Goal: Task Accomplishment & Management: Complete application form

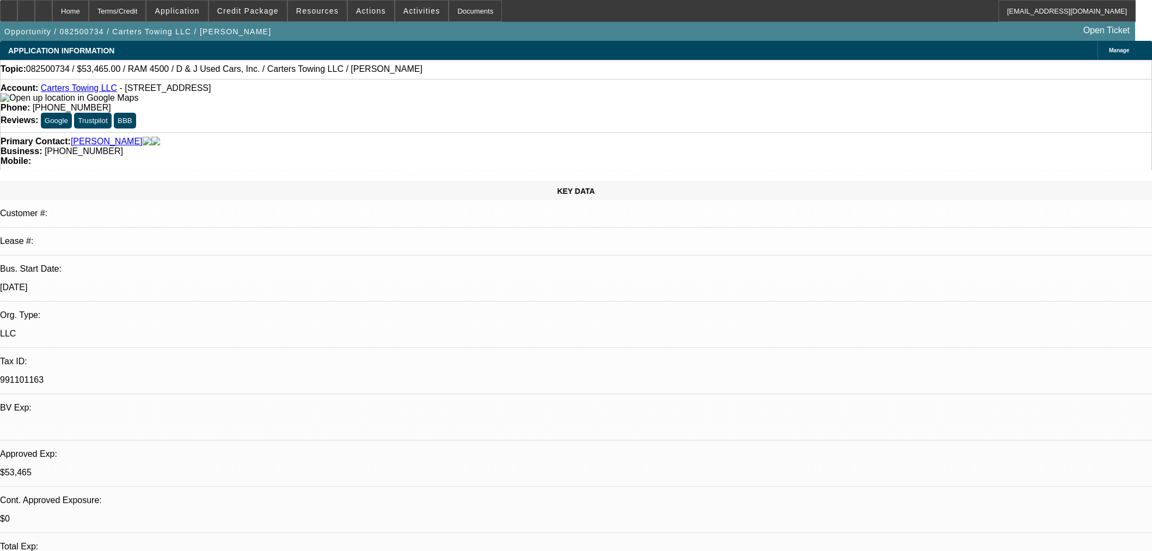
select select "0.15"
select select "2"
select select "0"
select select "6"
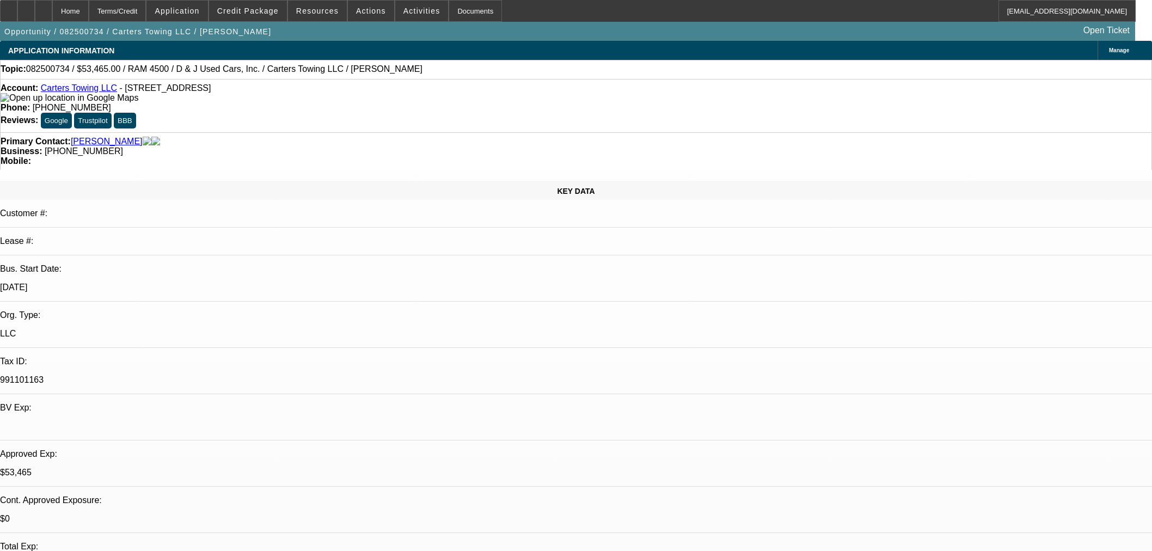
select select "0.15"
select select "2"
select select "0"
select select "6"
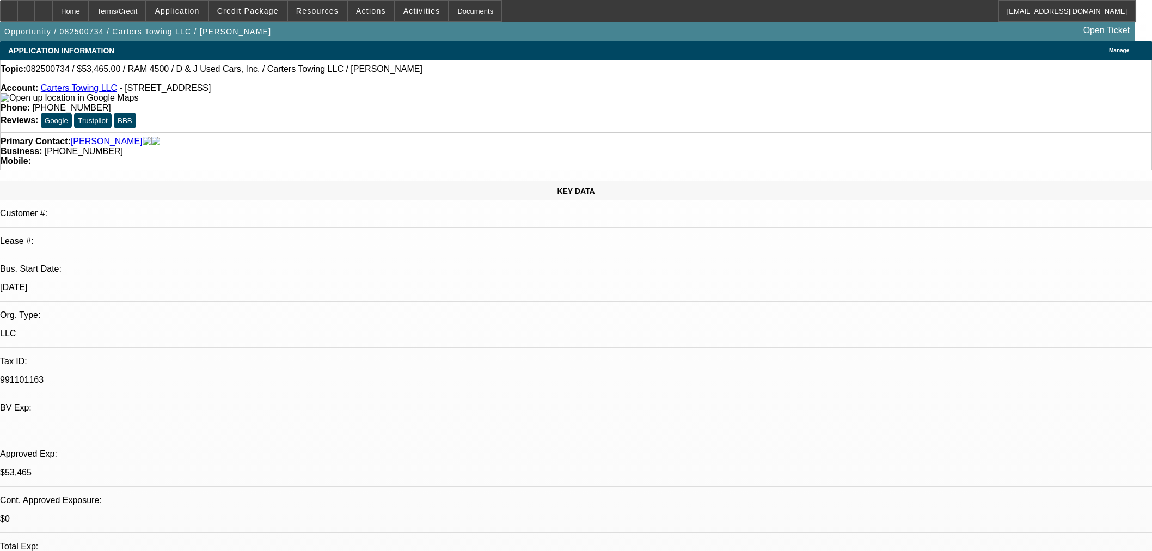
select select "0.15"
select select "2"
select select "0"
select select "6"
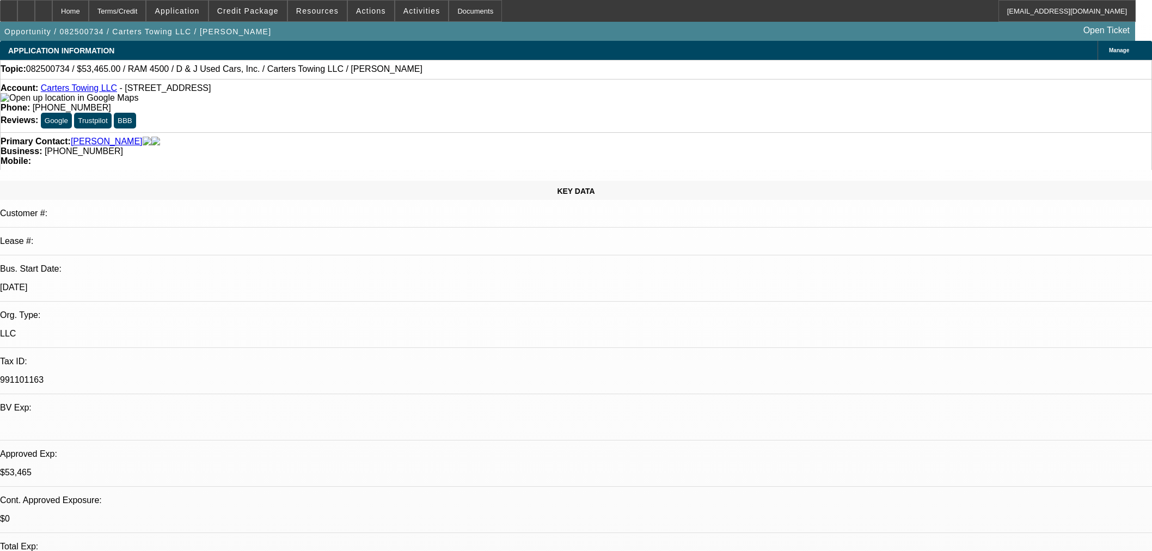
select select "0.15"
select select "2"
select select "0"
select select "6"
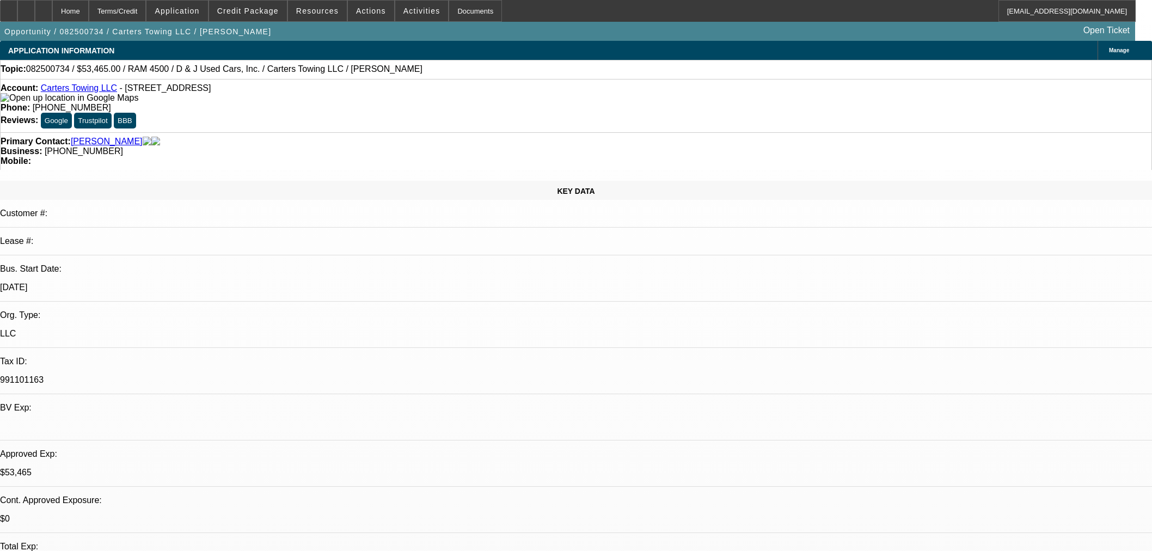
scroll to position [1816, 0]
